Goal: Information Seeking & Learning: Understand process/instructions

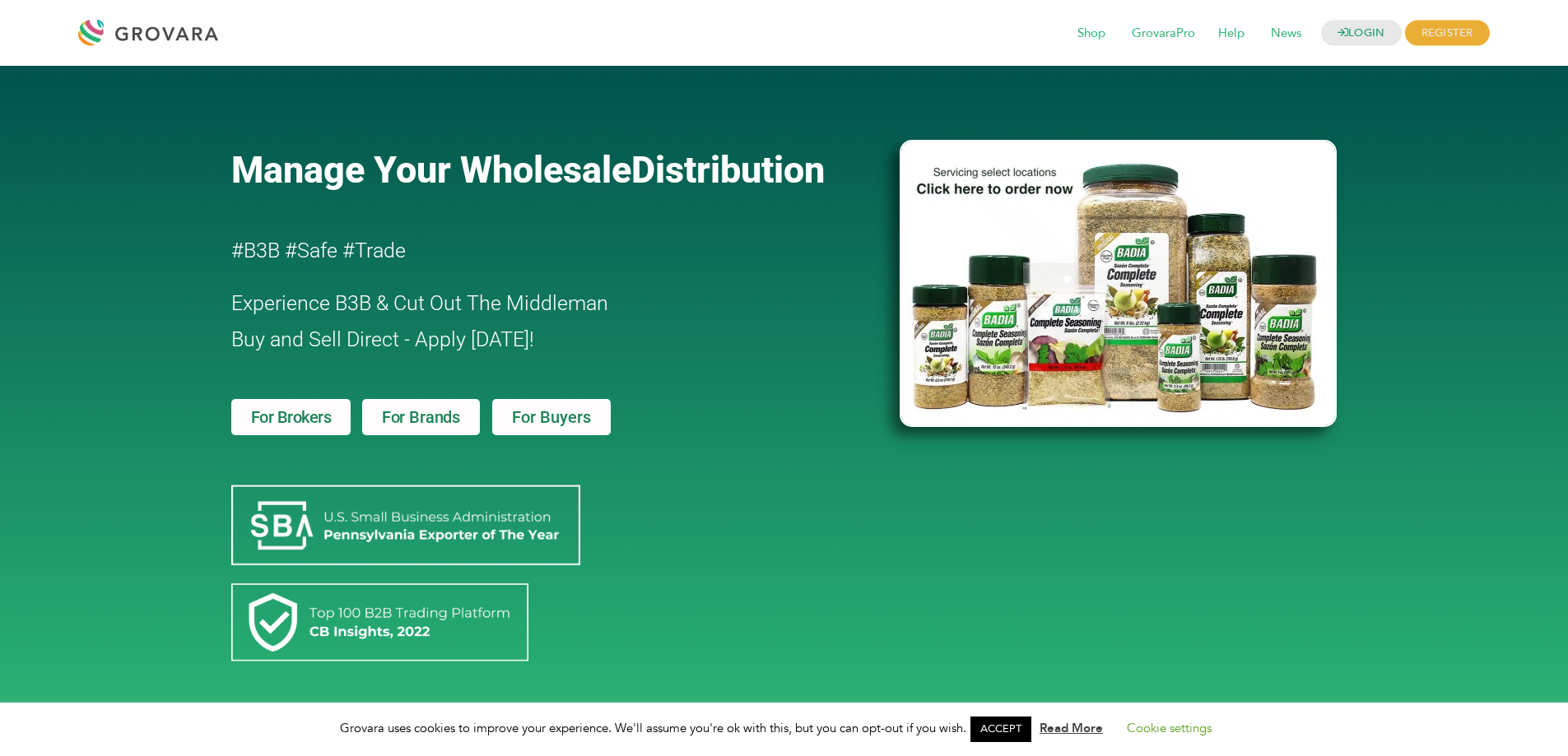
click at [561, 307] on span "Experience B3B & Cut Out The Middleman" at bounding box center [419, 302] width 377 height 24
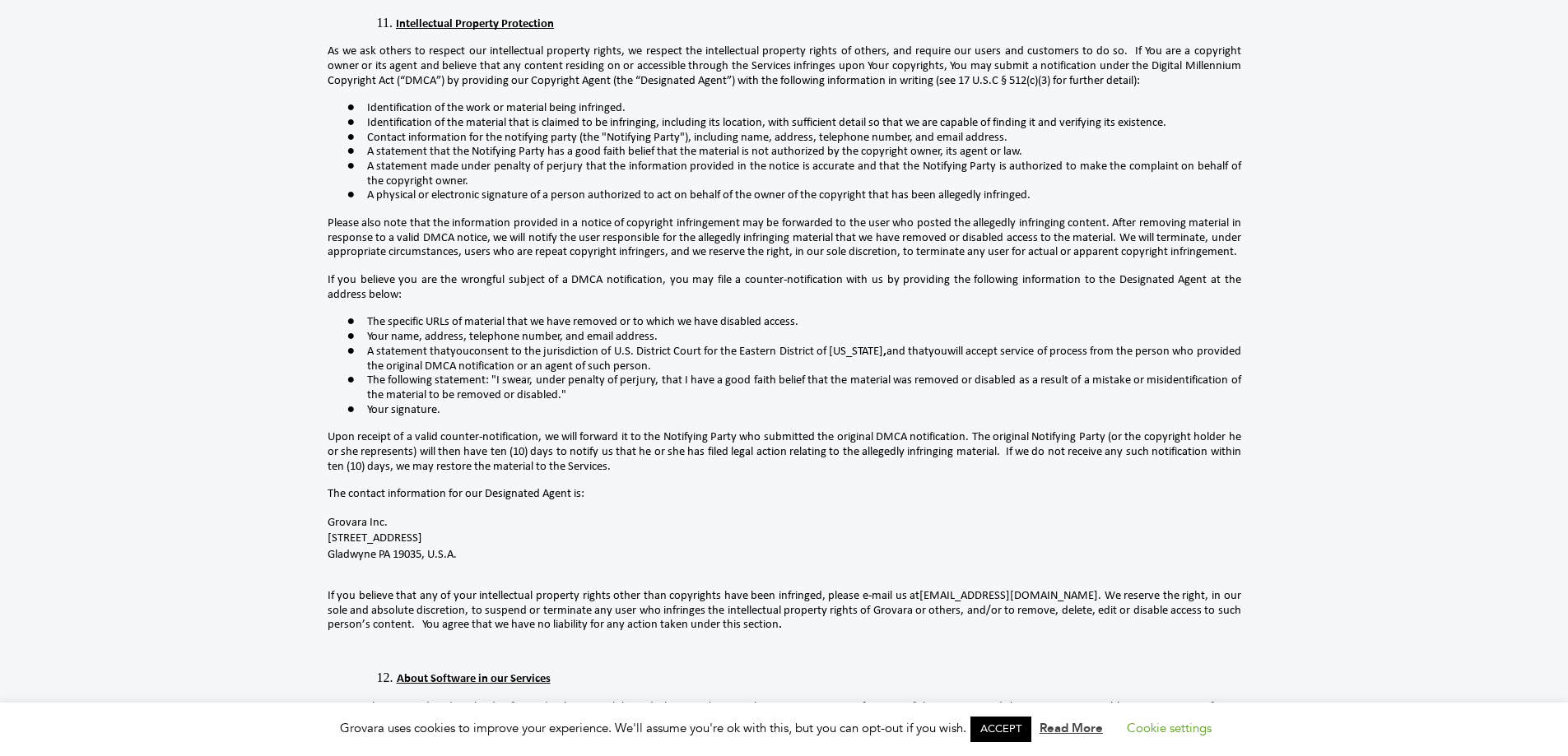
click at [349, 549] on span "Gladwyne PA 19035, U.S.A." at bounding box center [391, 555] width 129 height 12
copy span "Gladwyne"
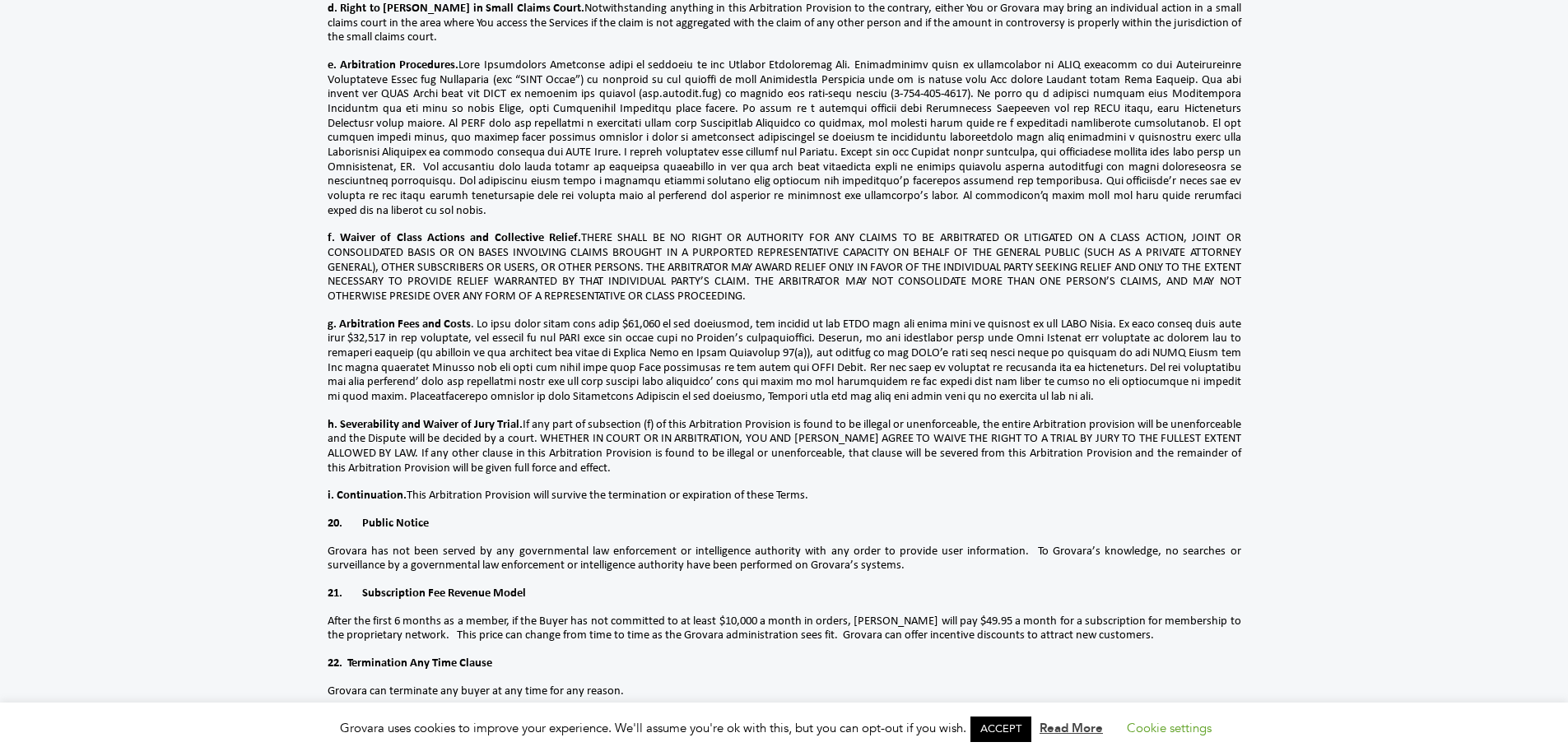
click at [1444, 717] on link at bounding box center [1470, 743] width 52 height 52
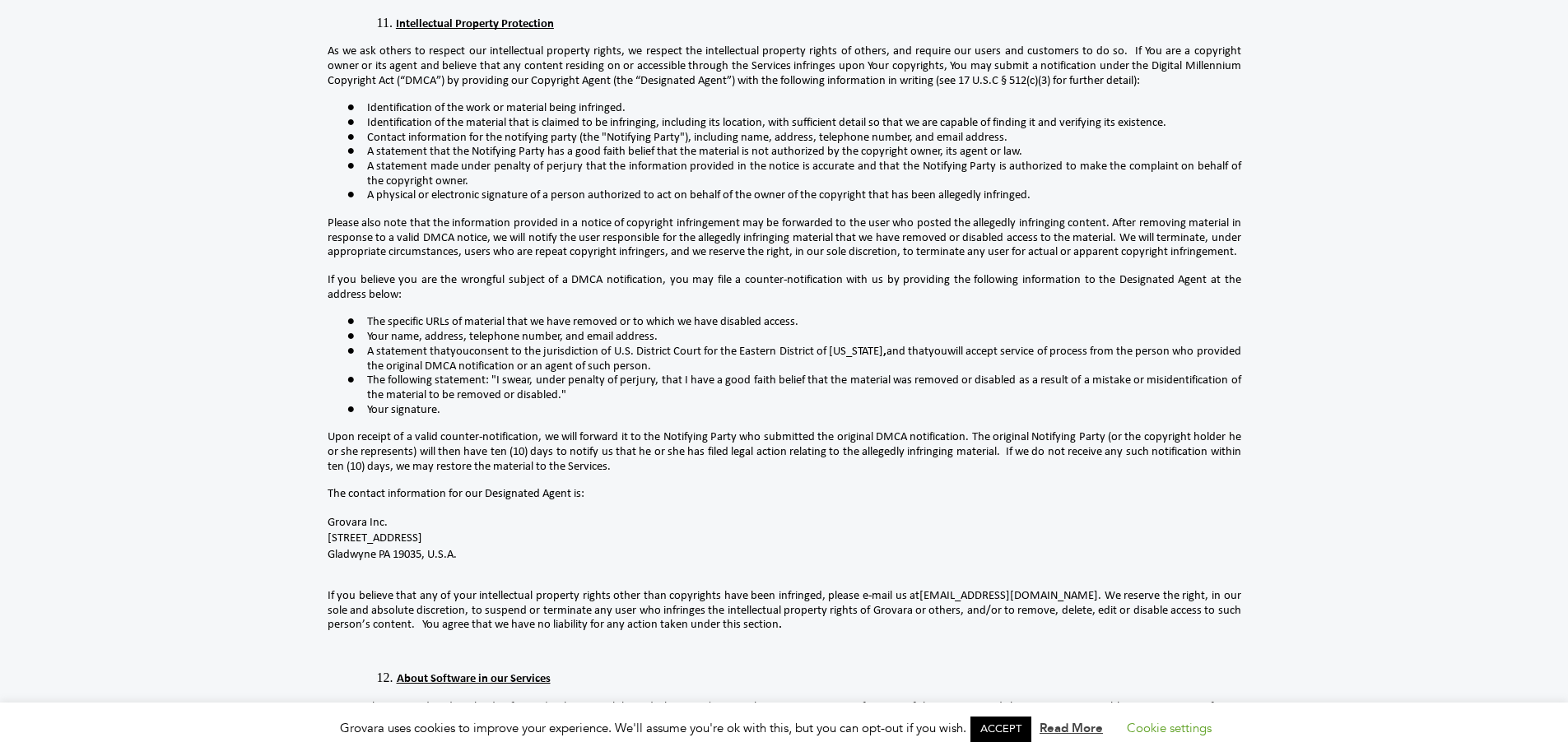
scroll to position [4389, 0]
